Goal: Book appointment/travel/reservation

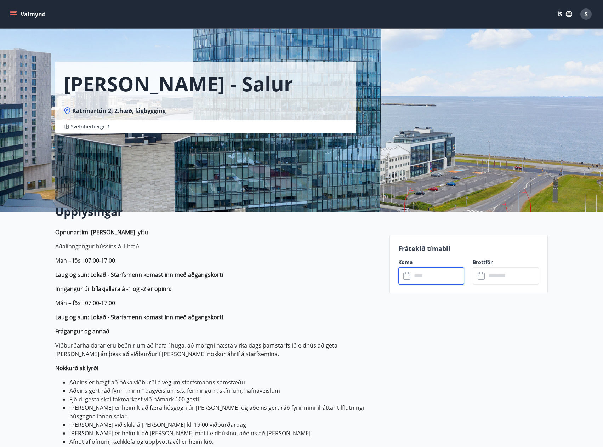
click at [432, 282] on input "text" at bounding box center [438, 275] width 53 height 17
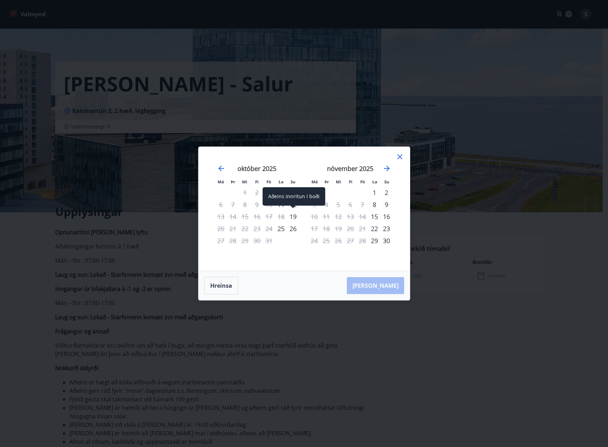
click at [294, 217] on div "19" at bounding box center [293, 217] width 12 height 12
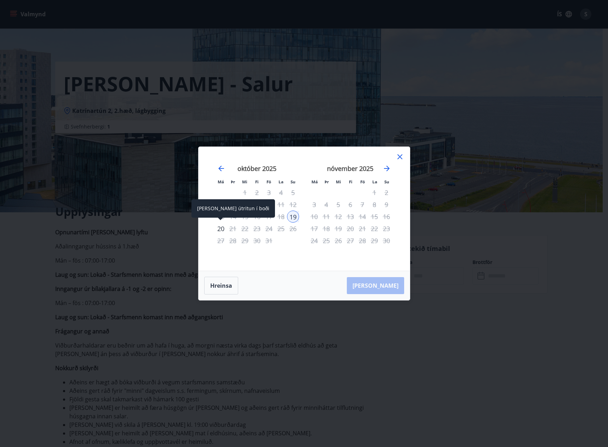
click at [223, 230] on div "20" at bounding box center [221, 229] width 12 height 12
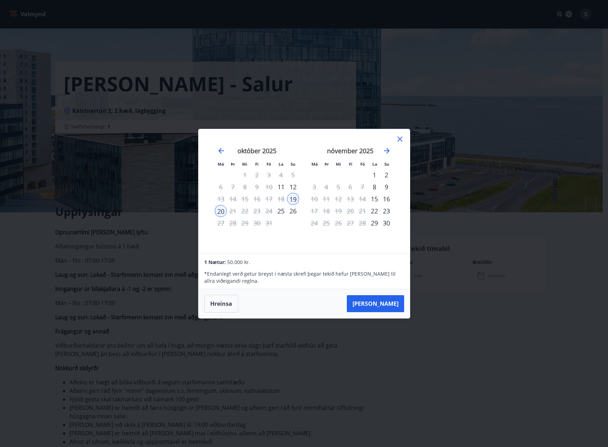
click at [275, 238] on div "[DATE] 1 2 3 4 5 6 7 8 9 10 11 12 13 14 15 16 17 18 19 20 21 22 23 24 25 26 27 …" at bounding box center [256, 196] width 93 height 116
click at [224, 302] on button "Hreinsa" at bounding box center [221, 304] width 34 height 18
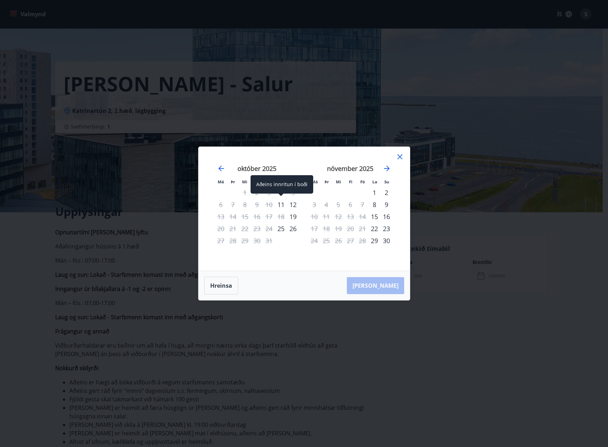
click at [279, 205] on div "11" at bounding box center [281, 205] width 12 height 12
click at [291, 207] on div "12" at bounding box center [293, 205] width 12 height 12
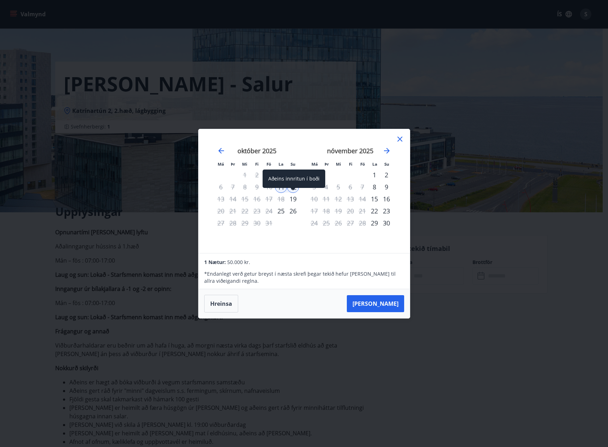
click at [280, 189] on div "Aðeins innritun í boði" at bounding box center [294, 181] width 63 height 23
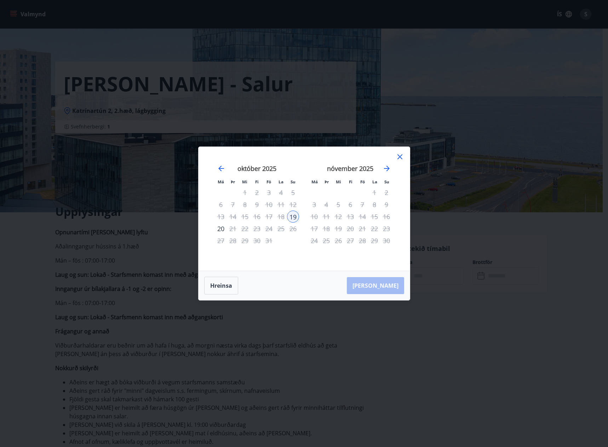
click at [285, 246] on td "Calendar" at bounding box center [281, 241] width 12 height 12
click at [281, 205] on div "11" at bounding box center [281, 205] width 12 height 12
click at [230, 278] on button "Hreinsa" at bounding box center [221, 286] width 34 height 18
click at [268, 205] on div "10" at bounding box center [269, 205] width 12 height 12
click at [279, 205] on div "11" at bounding box center [281, 205] width 12 height 12
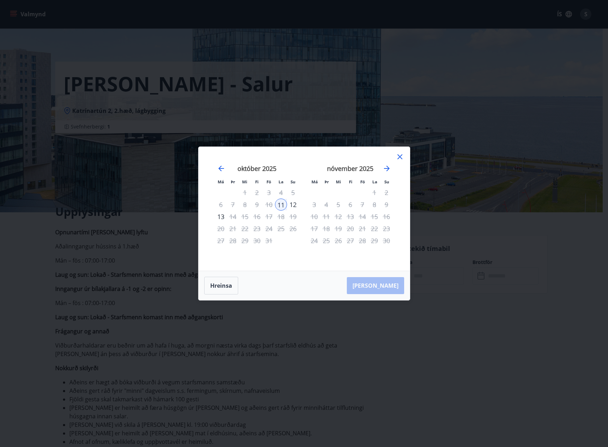
click at [290, 205] on div "12" at bounding box center [293, 205] width 12 height 12
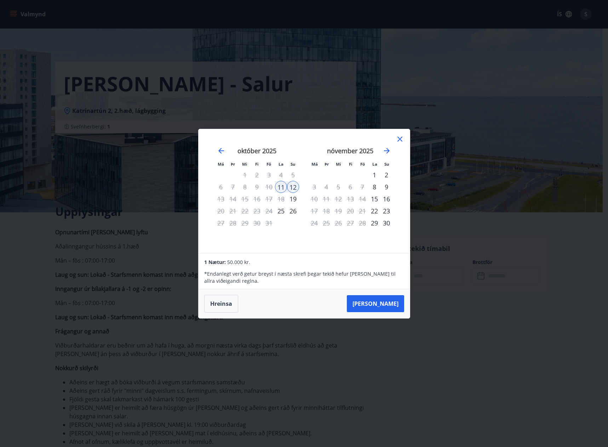
click at [282, 225] on td "Calendar" at bounding box center [281, 223] width 12 height 12
click at [231, 301] on button "Hreinsa" at bounding box center [221, 304] width 34 height 18
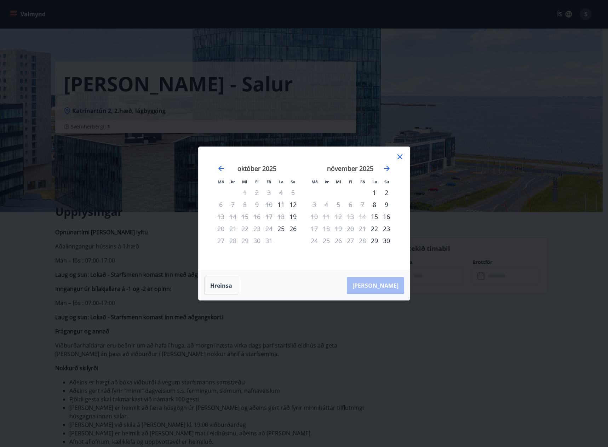
click at [292, 231] on div "26" at bounding box center [293, 229] width 12 height 12
click at [276, 245] on td "Calendar" at bounding box center [281, 241] width 12 height 12
click at [220, 242] on div "27" at bounding box center [221, 241] width 12 height 12
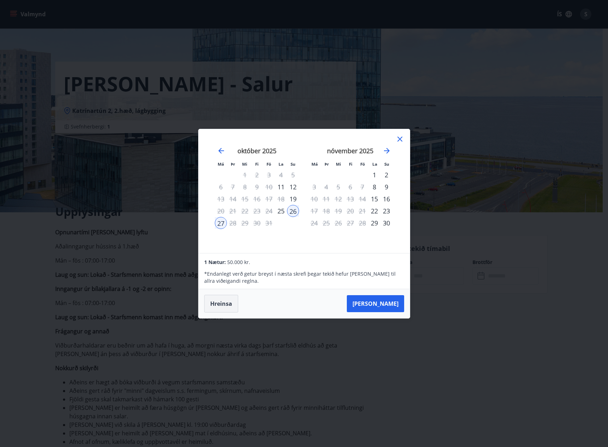
click at [233, 310] on button "Hreinsa" at bounding box center [221, 304] width 34 height 18
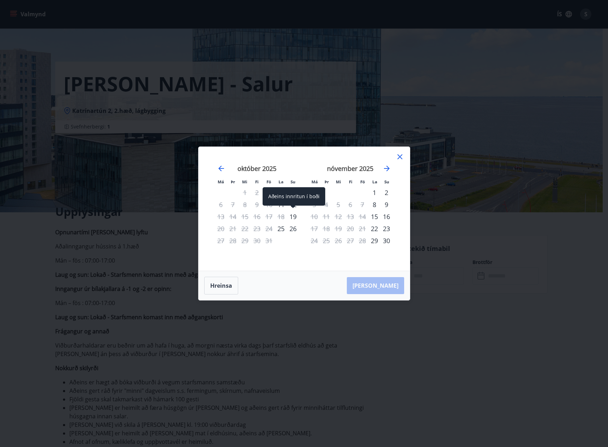
click at [297, 216] on div "19" at bounding box center [293, 217] width 12 height 12
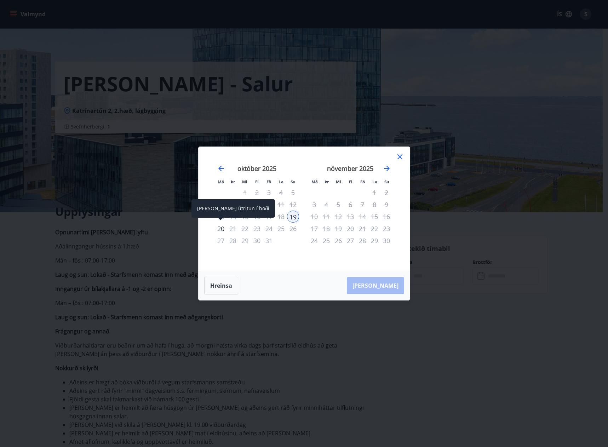
click at [219, 230] on div "20" at bounding box center [221, 229] width 12 height 12
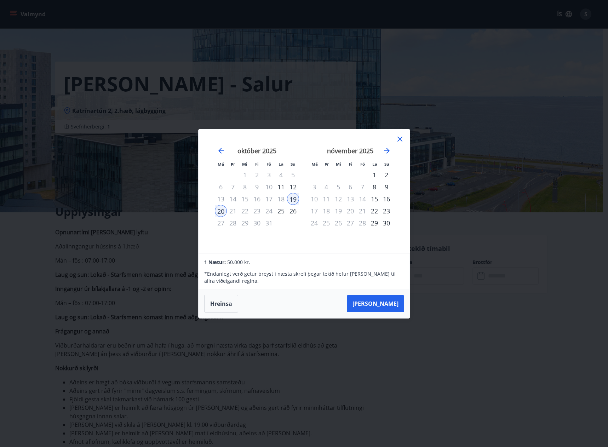
click at [263, 239] on div "[DATE] 1 2 3 4 5 6 7 8 9 10 11 12 13 14 15 16 17 18 19 20 21 22 23 24 25 26 27 …" at bounding box center [256, 196] width 93 height 116
click at [219, 299] on button "Hreinsa" at bounding box center [221, 304] width 34 height 18
